Goal: Task Accomplishment & Management: Manage account settings

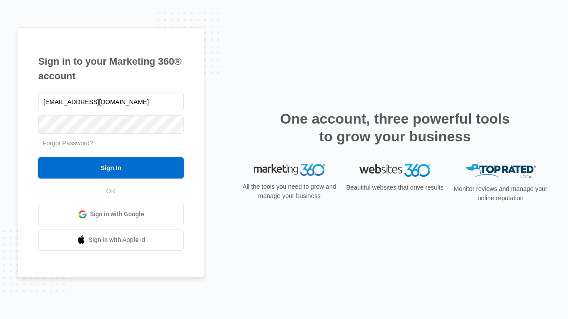
type input "[EMAIL_ADDRESS][DOMAIN_NAME]"
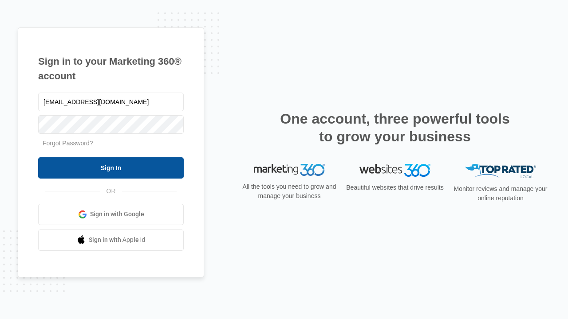
click at [111, 168] on input "Sign In" at bounding box center [110, 167] width 145 height 21
